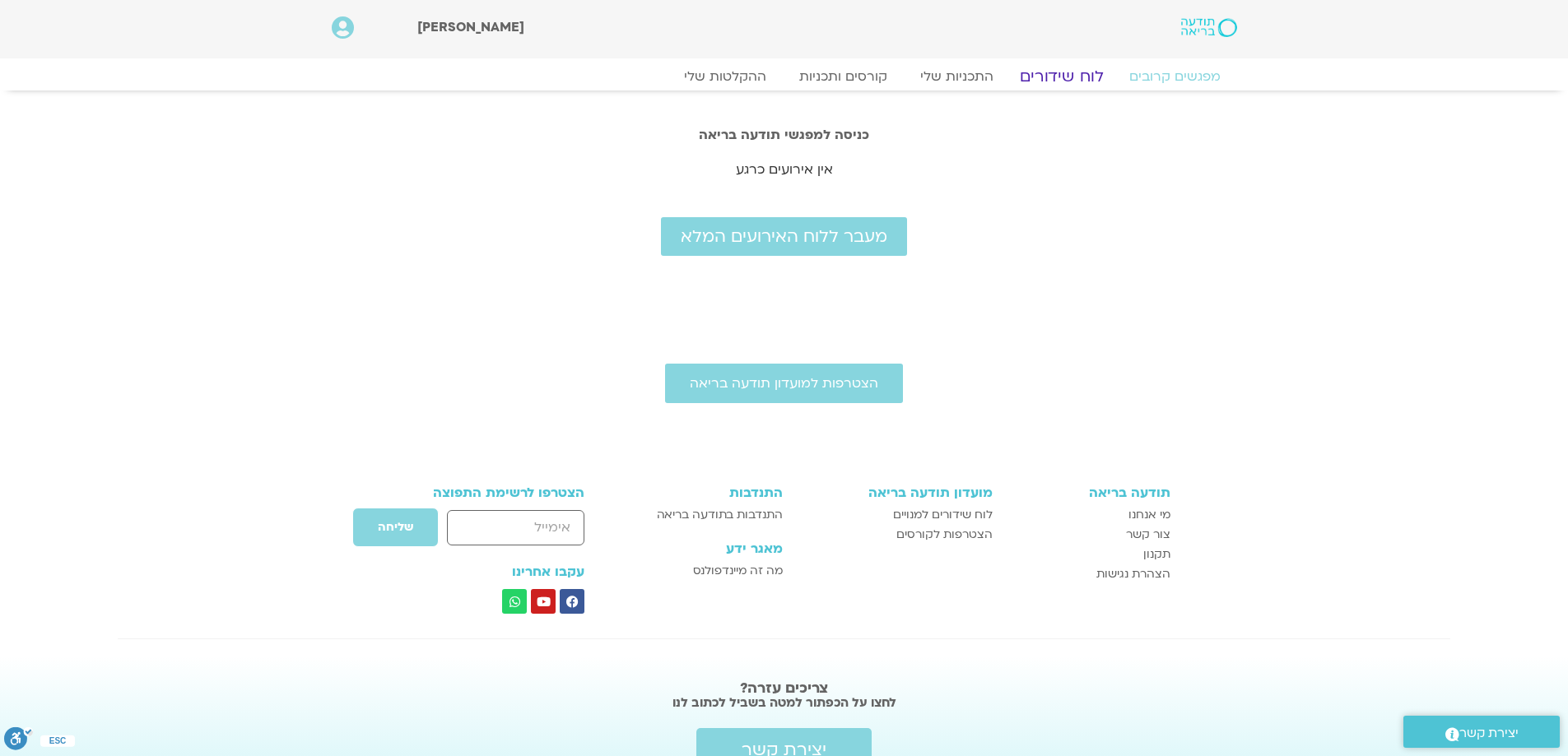
click at [1056, 74] on link "לוח שידורים" at bounding box center [1061, 76] width 123 height 20
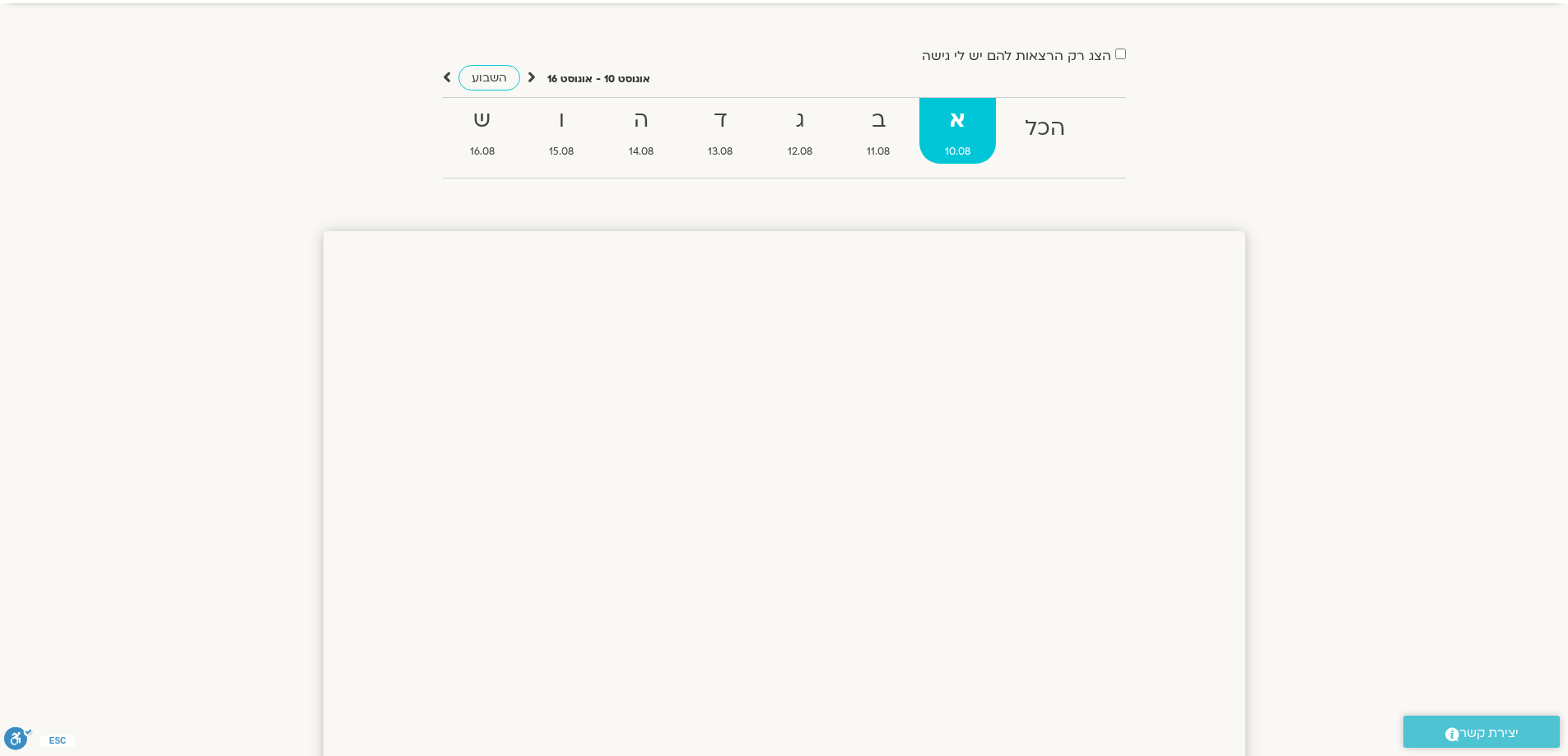
scroll to position [82, 0]
click at [556, 79] on p "אוגוסט 10 - אוגוסט 16" at bounding box center [599, 84] width 103 height 17
click at [529, 83] on icon at bounding box center [532, 82] width 8 height 17
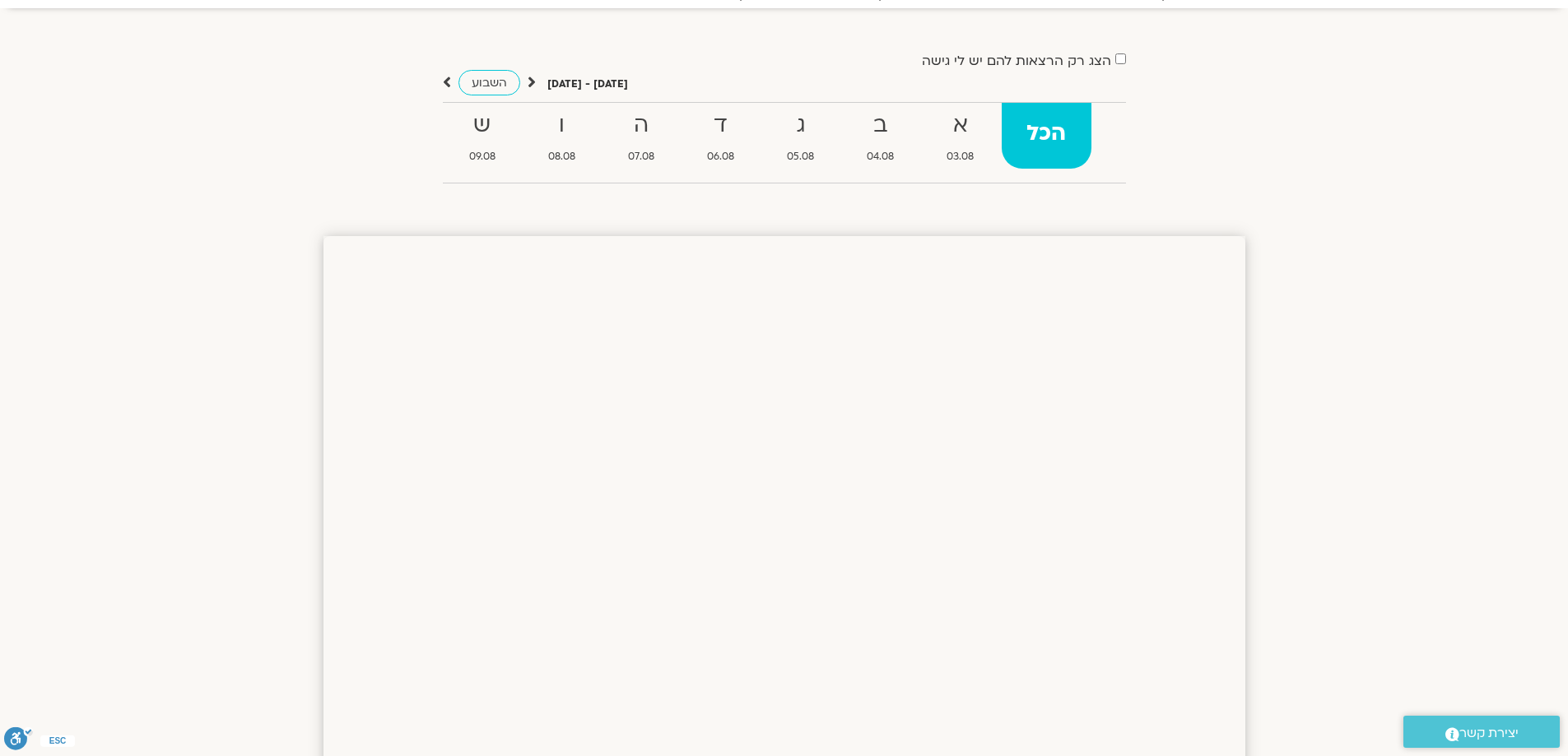
click at [529, 83] on icon at bounding box center [532, 82] width 8 height 17
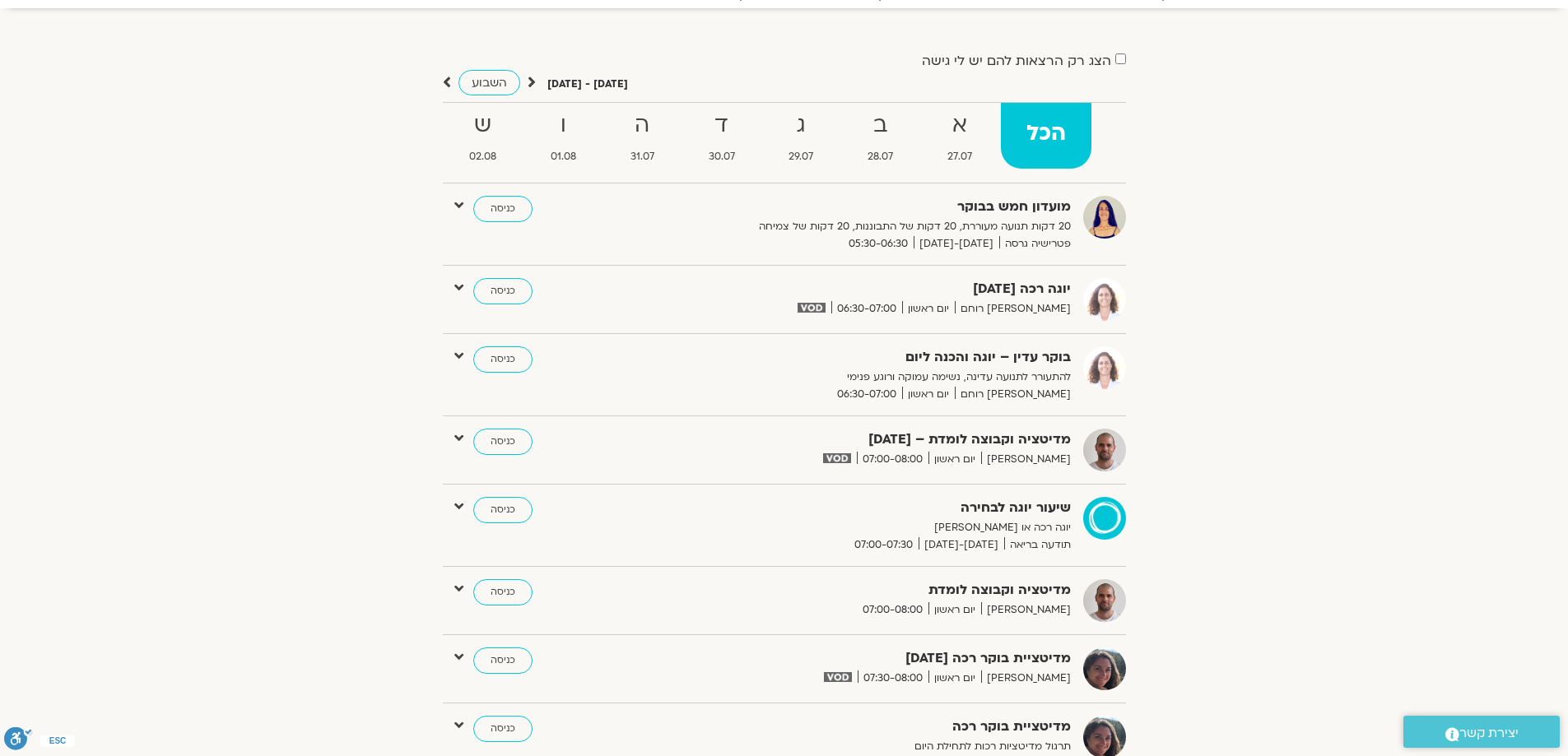
click at [1007, 300] on strong "יוגה רכה 27/07/25" at bounding box center [869, 290] width 404 height 22
click at [888, 132] on strong "ב" at bounding box center [880, 126] width 77 height 37
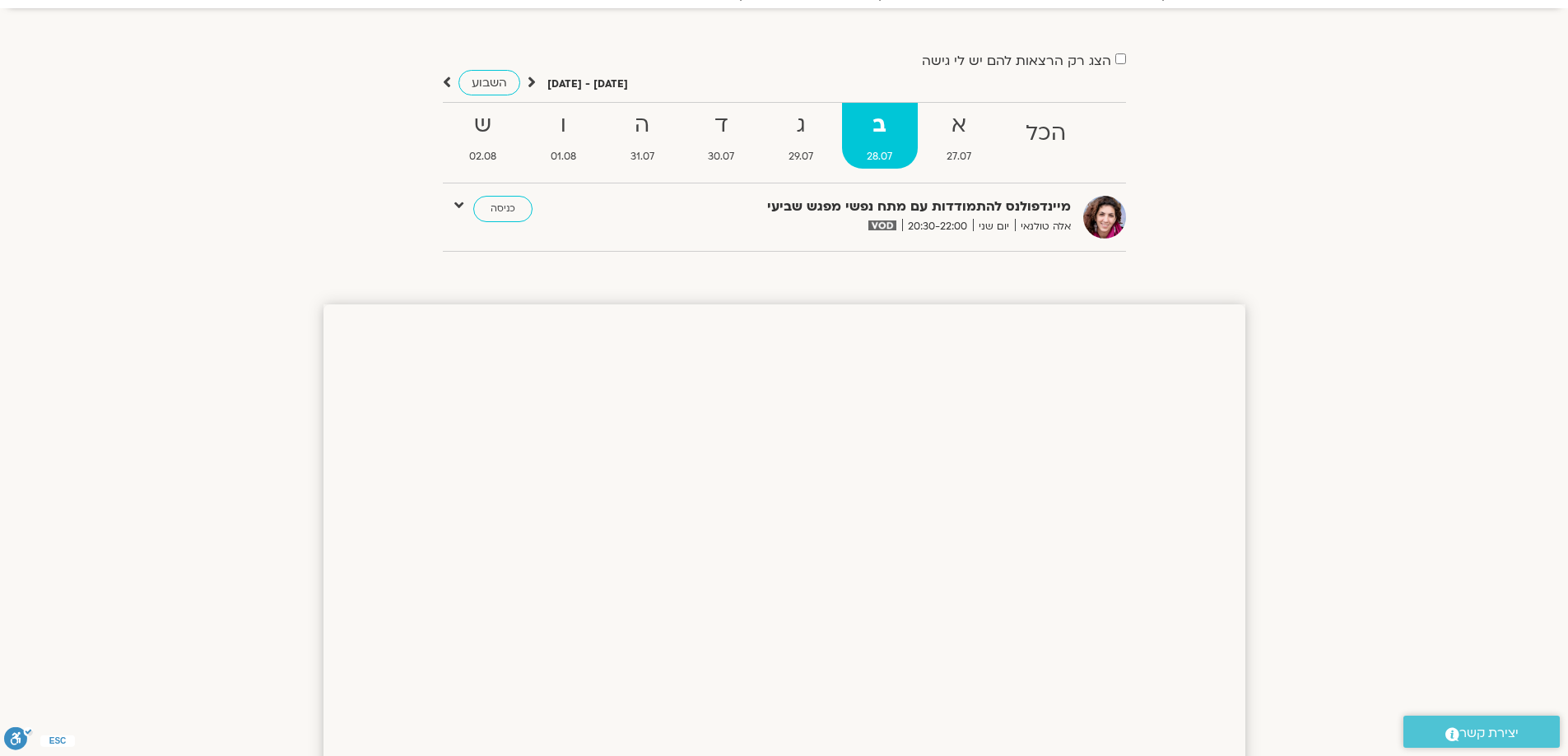
click at [484, 85] on span "השבוע" at bounding box center [490, 82] width 36 height 16
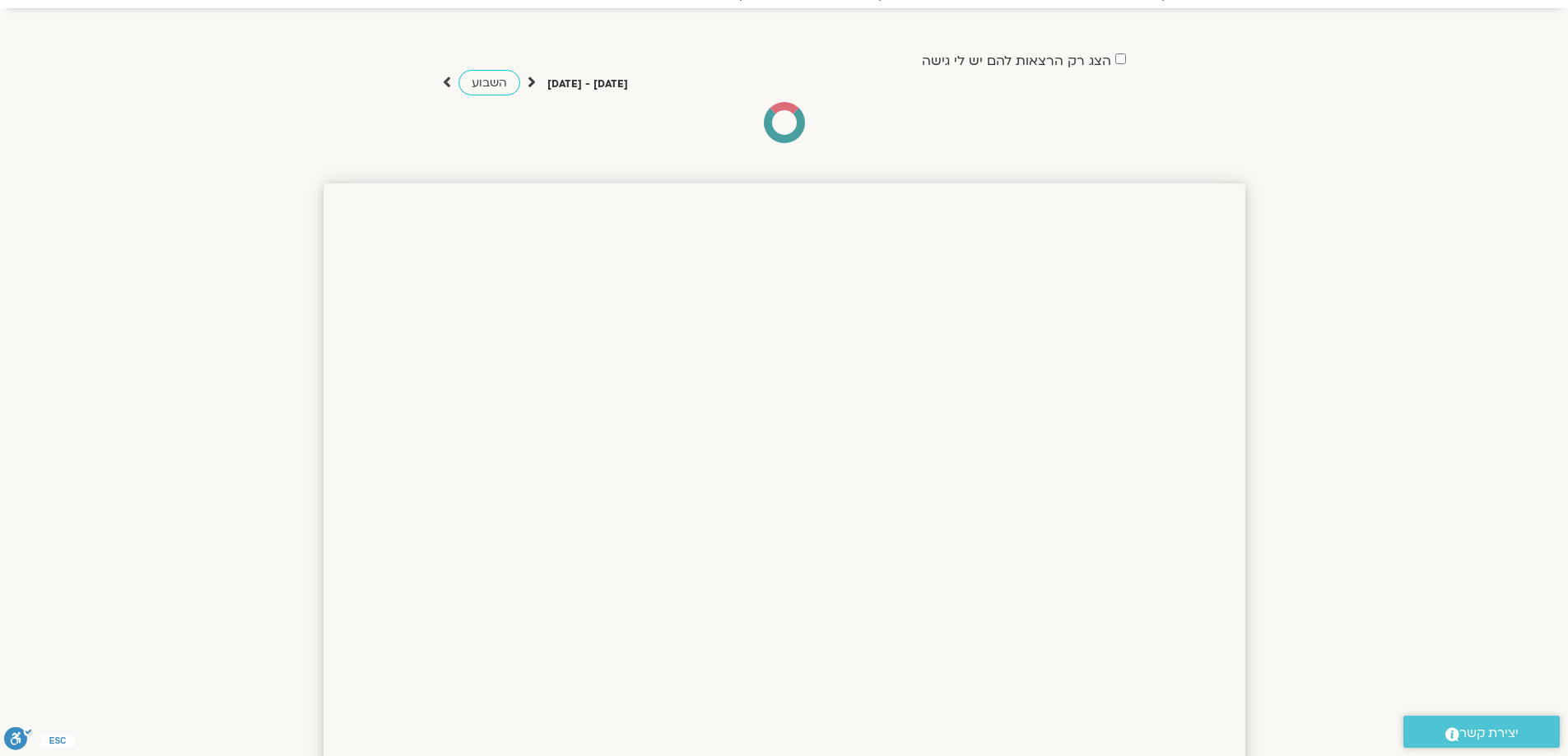
click at [528, 84] on icon at bounding box center [532, 82] width 8 height 17
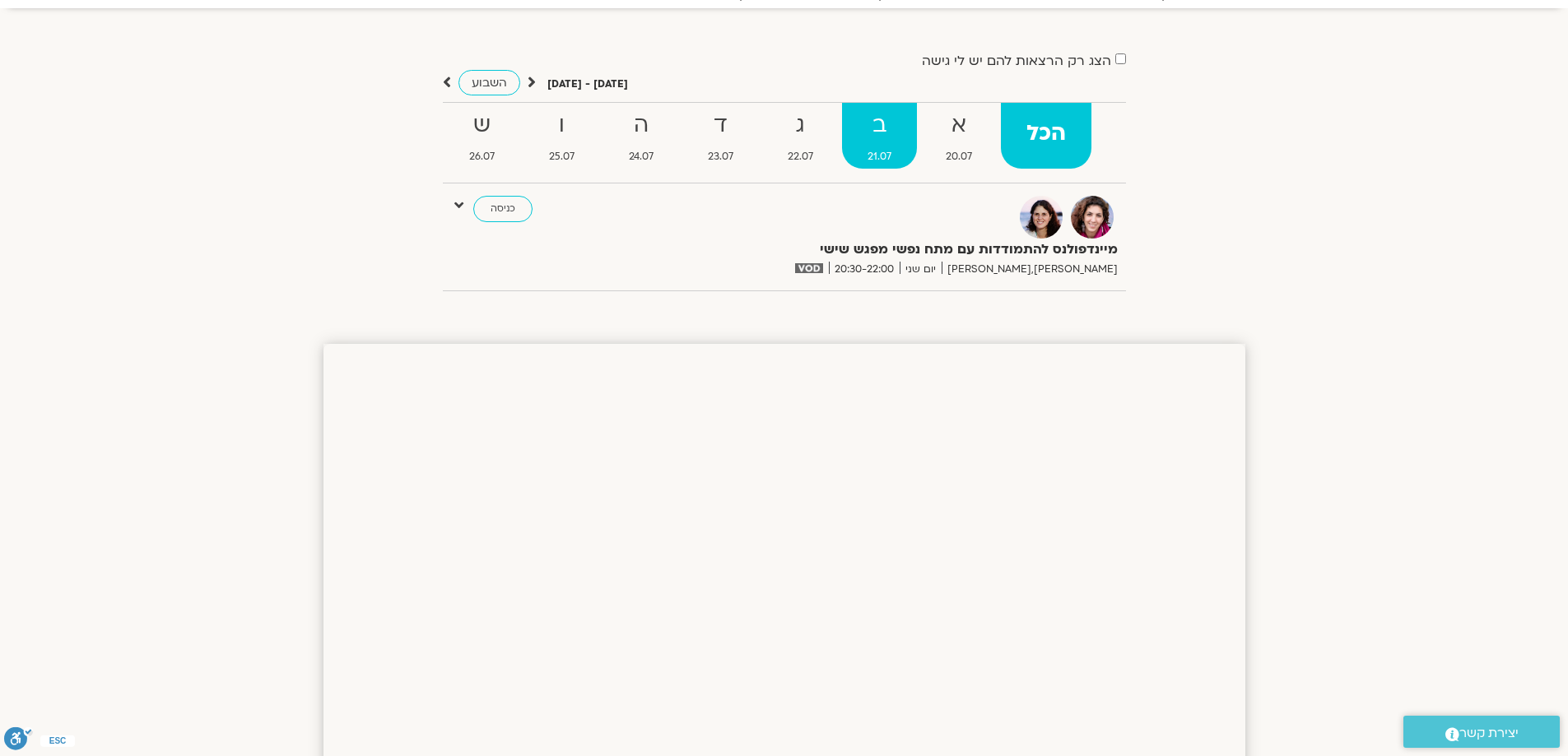
click at [880, 138] on strong "ב" at bounding box center [879, 126] width 75 height 37
click at [443, 81] on icon at bounding box center [447, 82] width 8 height 17
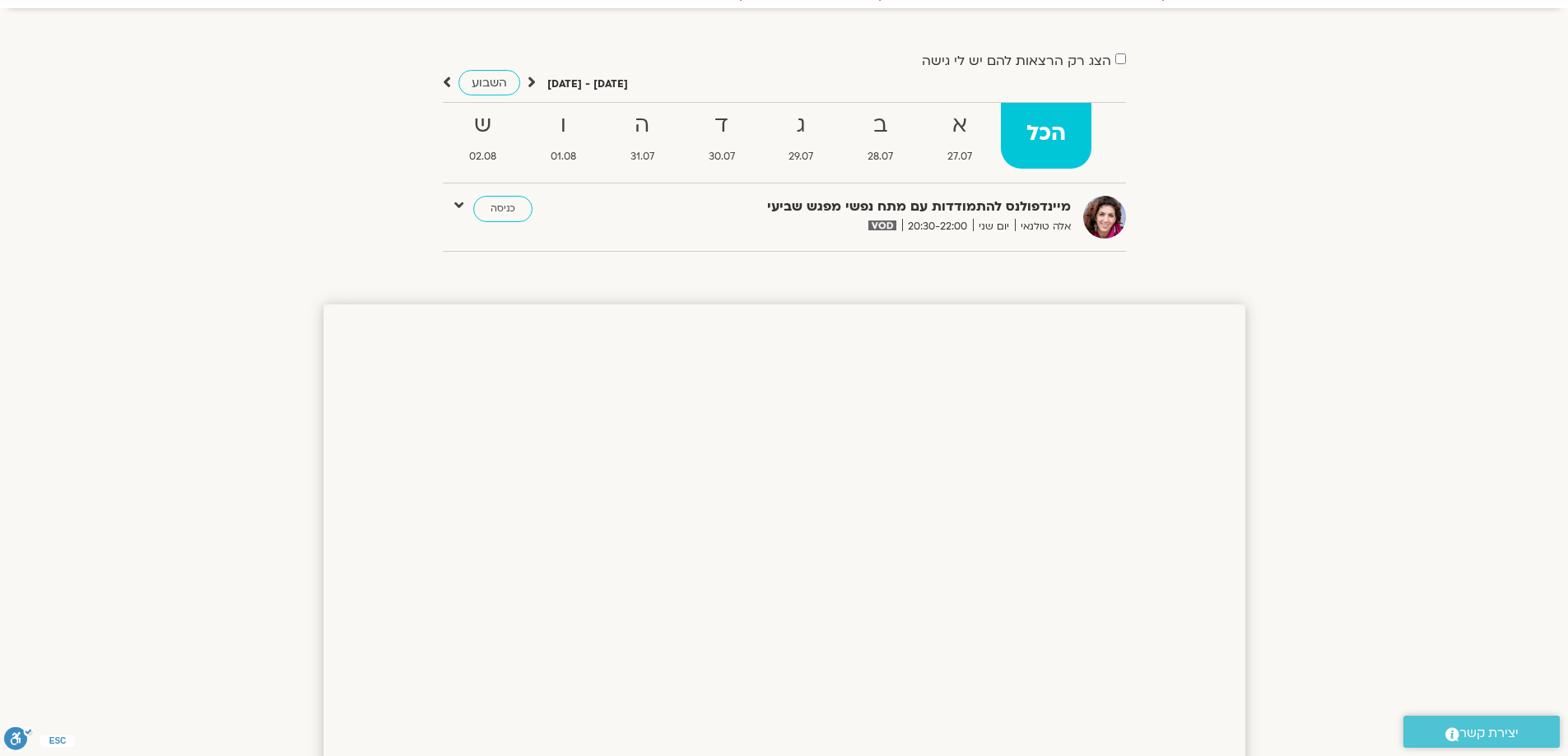
click at [447, 83] on icon at bounding box center [447, 82] width 8 height 17
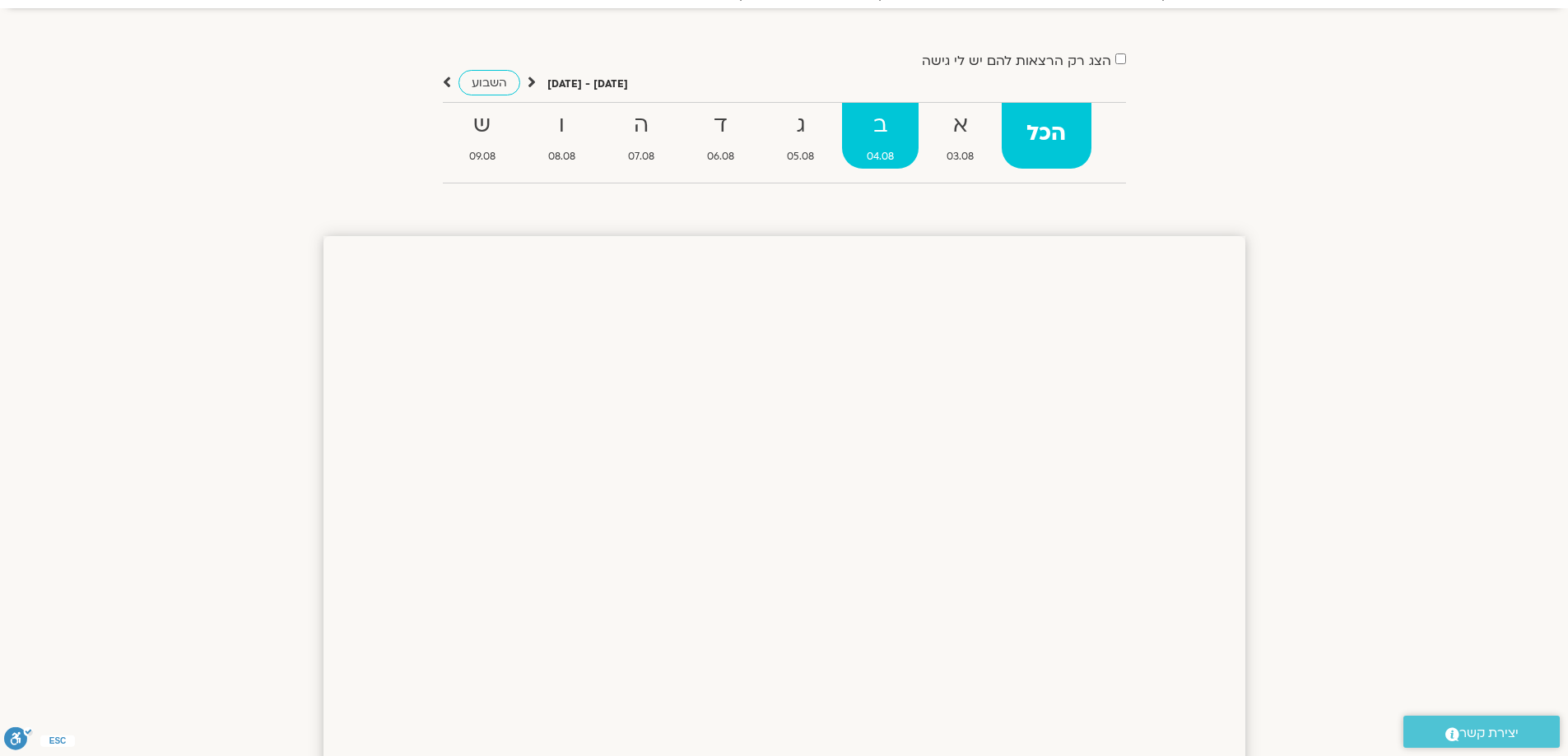
click at [893, 135] on strong "ב" at bounding box center [880, 126] width 77 height 37
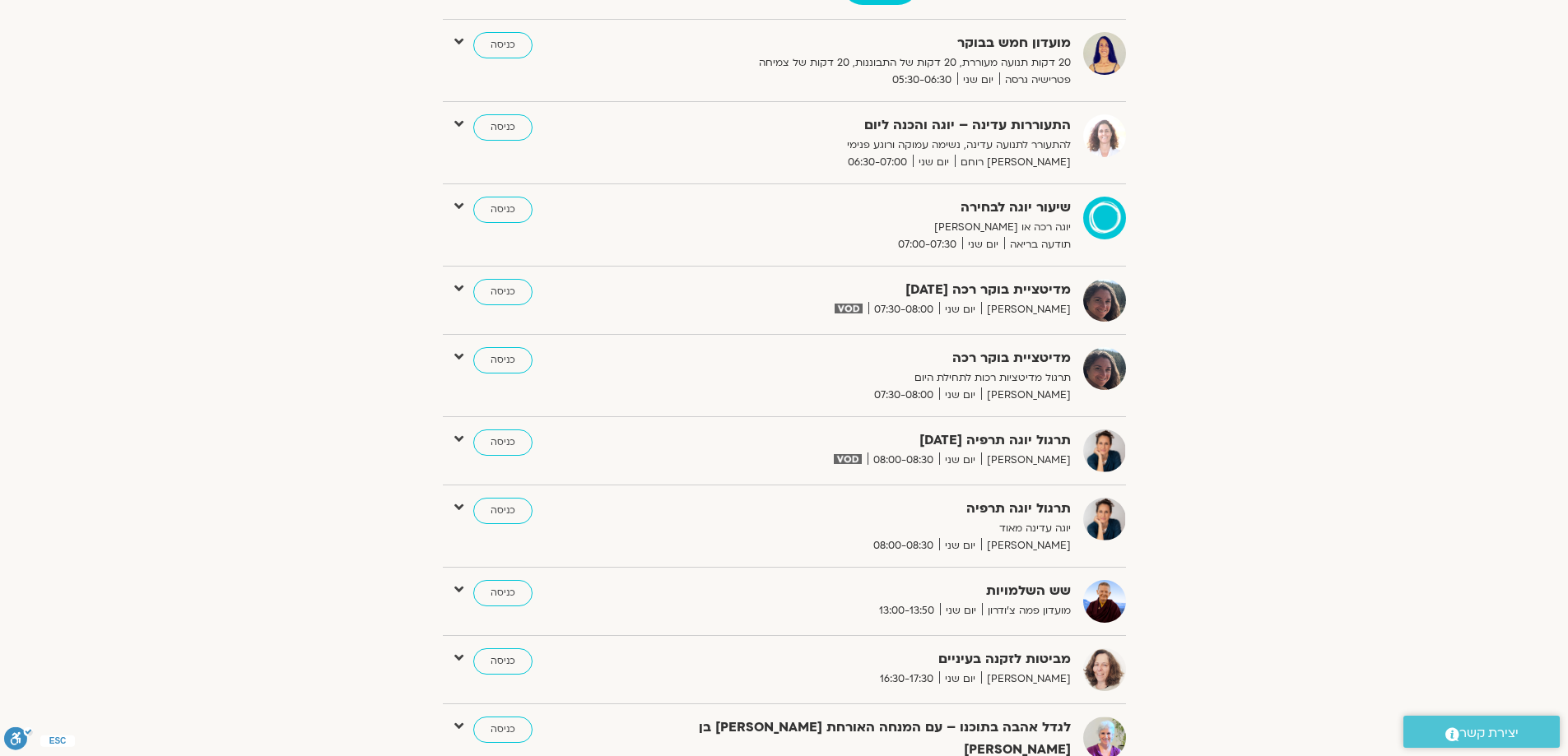
scroll to position [247, 0]
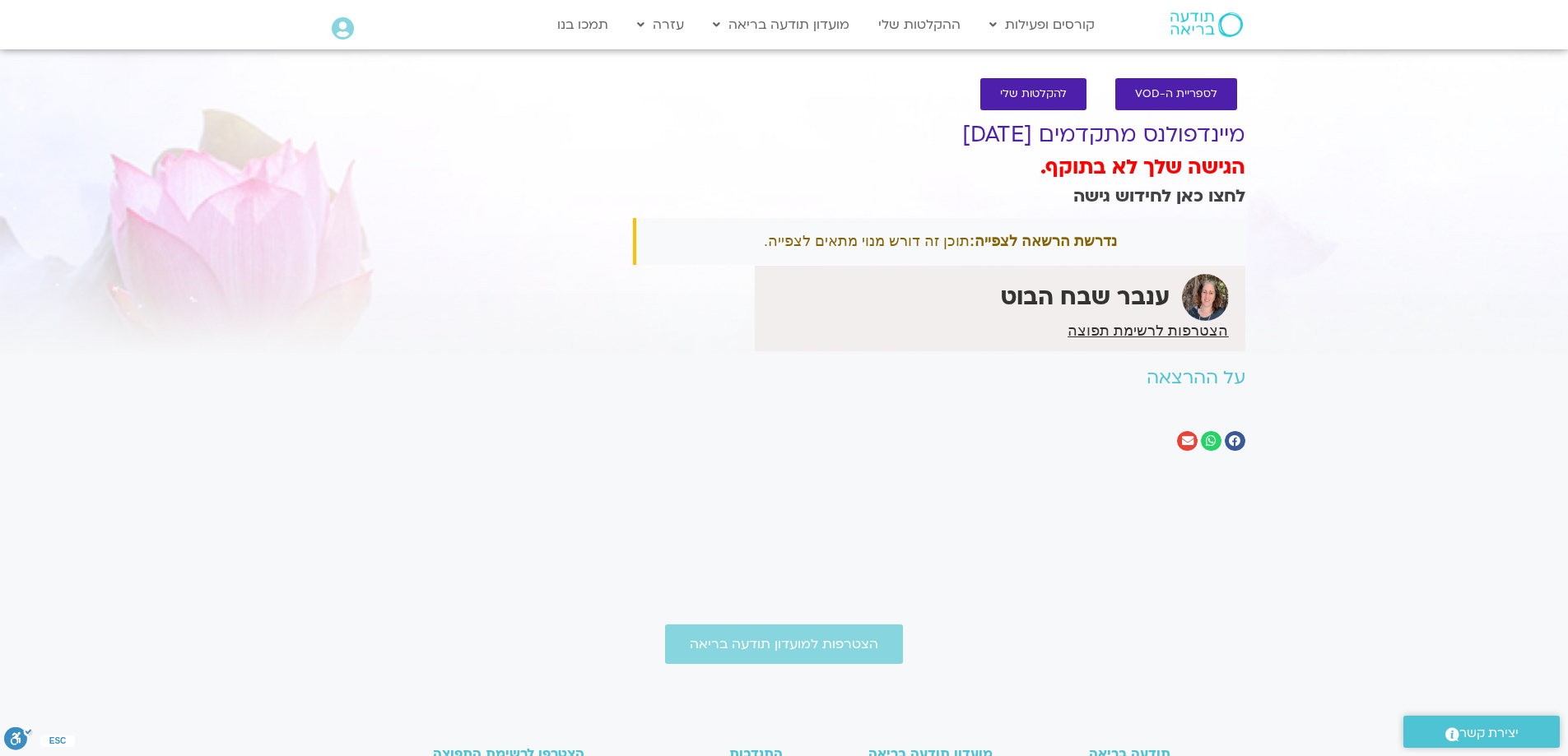
click at [1162, 200] on link "לחצו כאן לחידוש גישה" at bounding box center [1160, 196] width 172 height 24
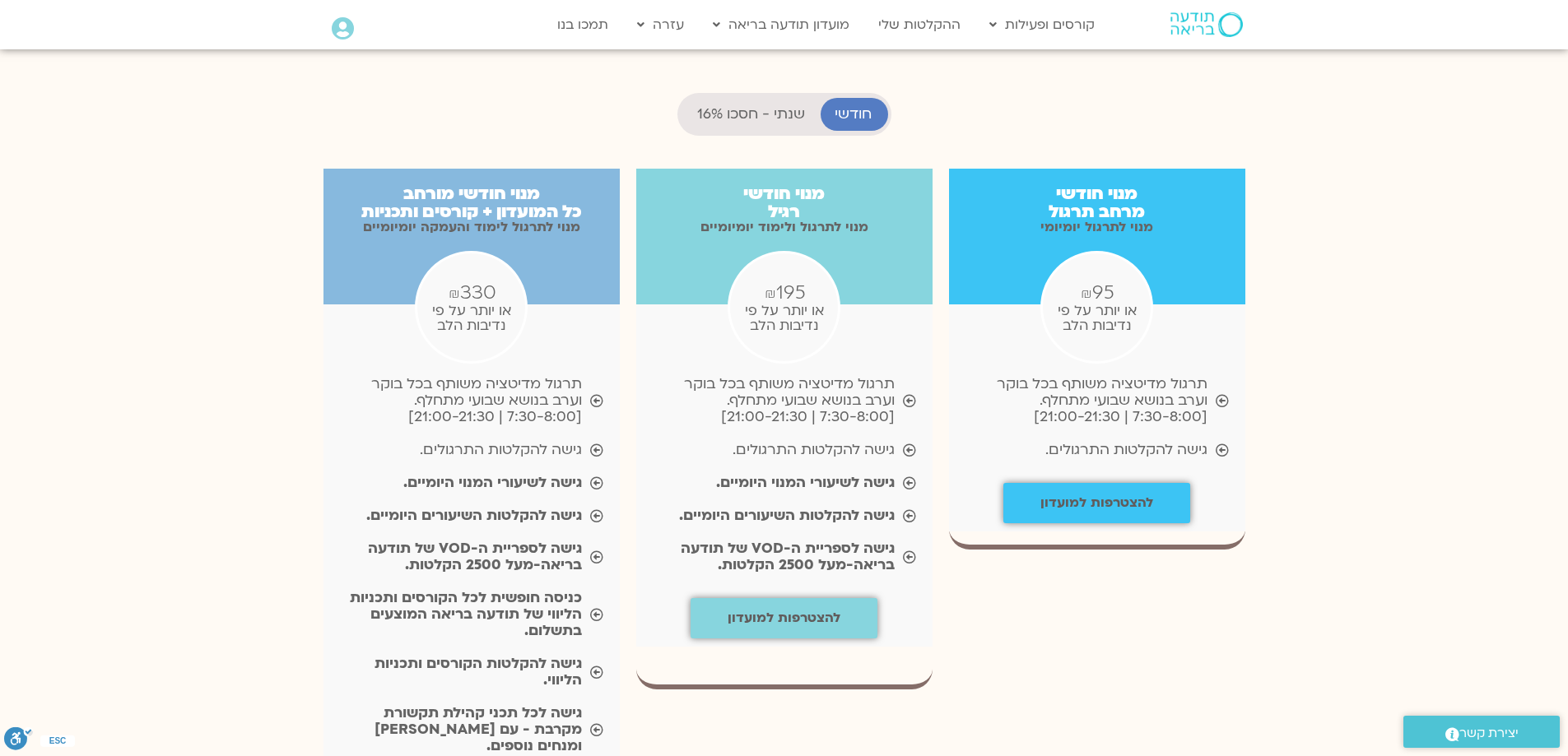
scroll to position [1647, 0]
